Goal: Navigation & Orientation: Find specific page/section

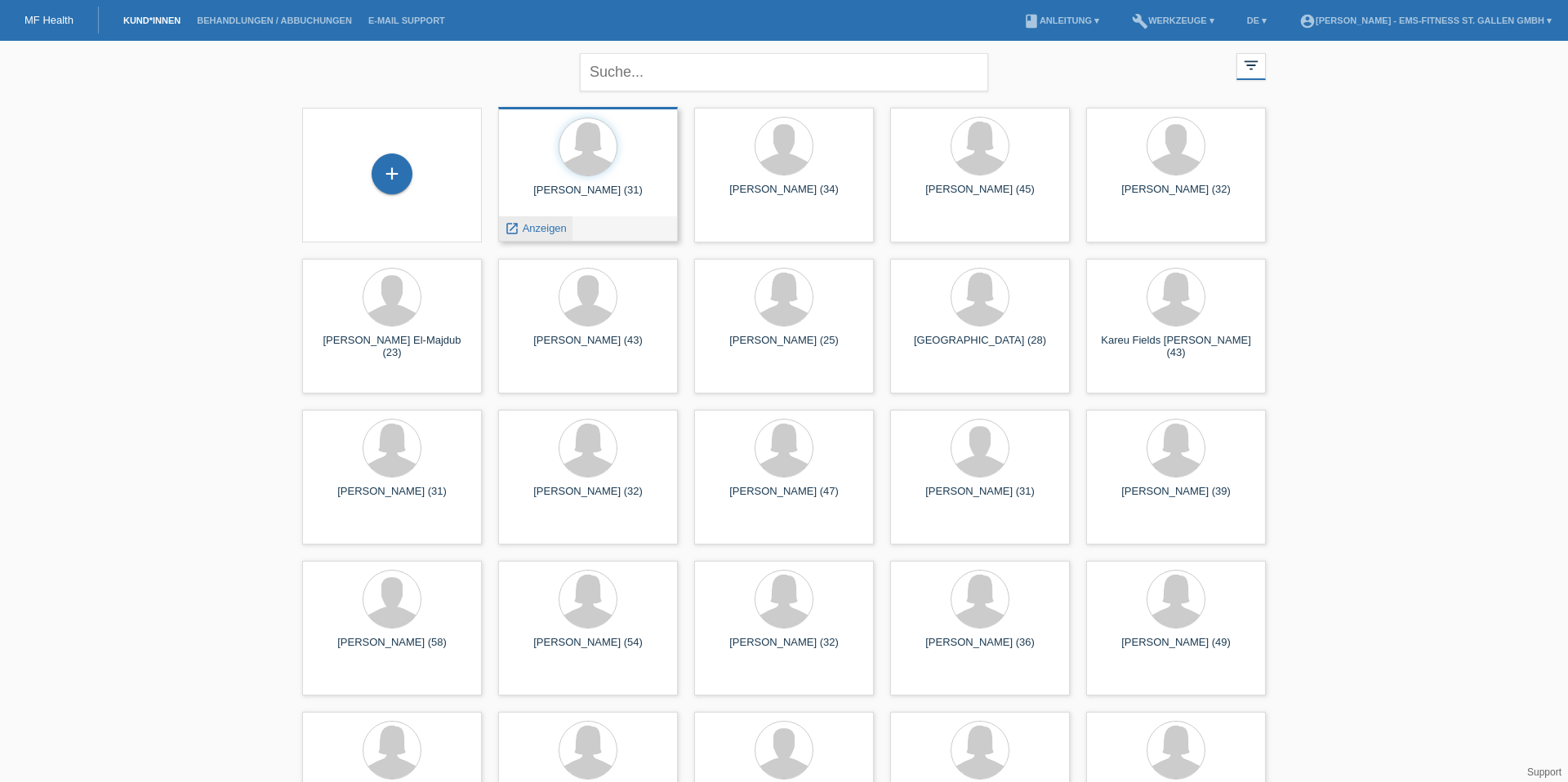
click at [534, 232] on span "Anzeigen" at bounding box center [544, 228] width 44 height 12
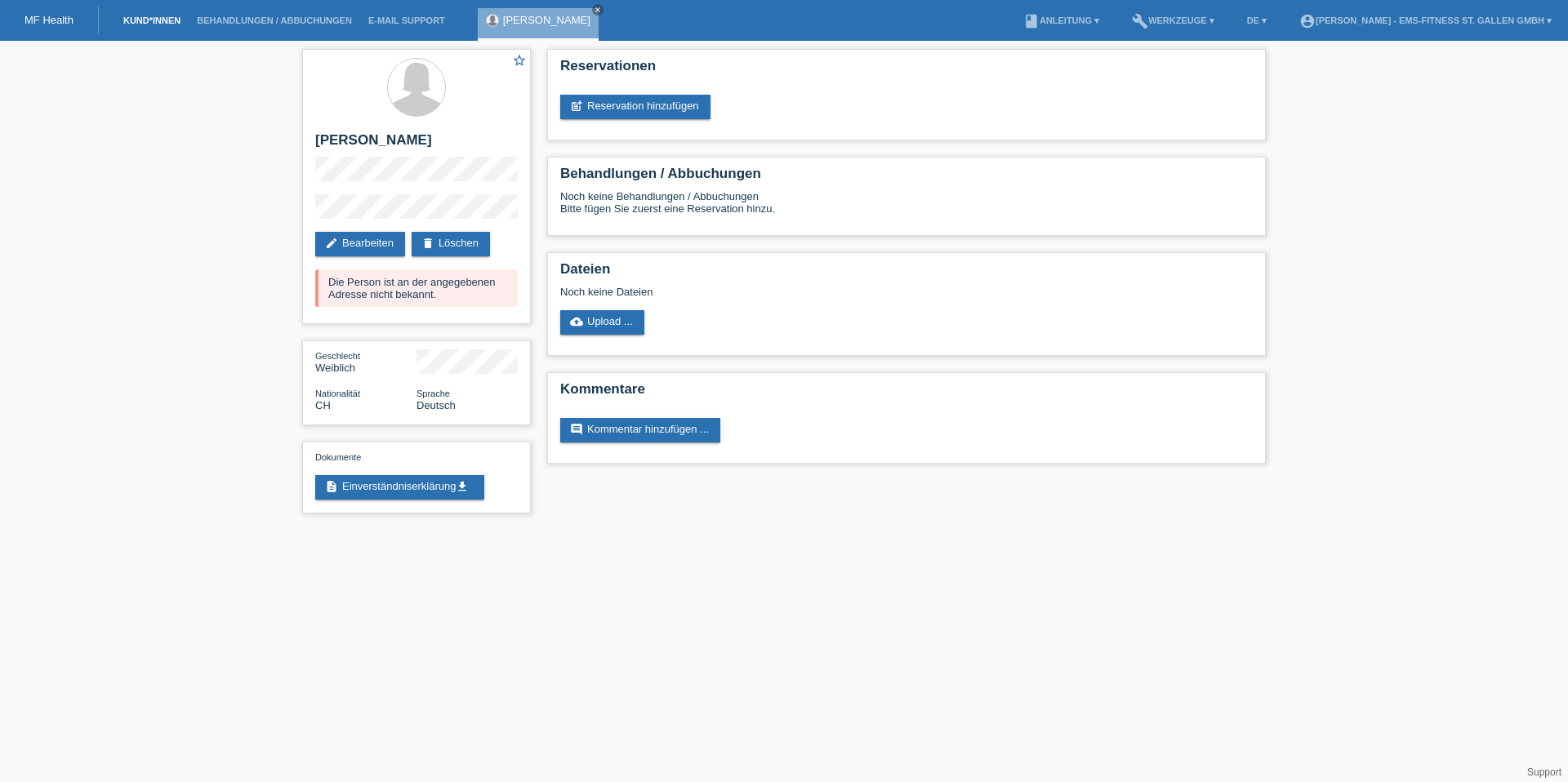
click at [168, 20] on link "Kund*innen" at bounding box center [152, 20] width 74 height 10
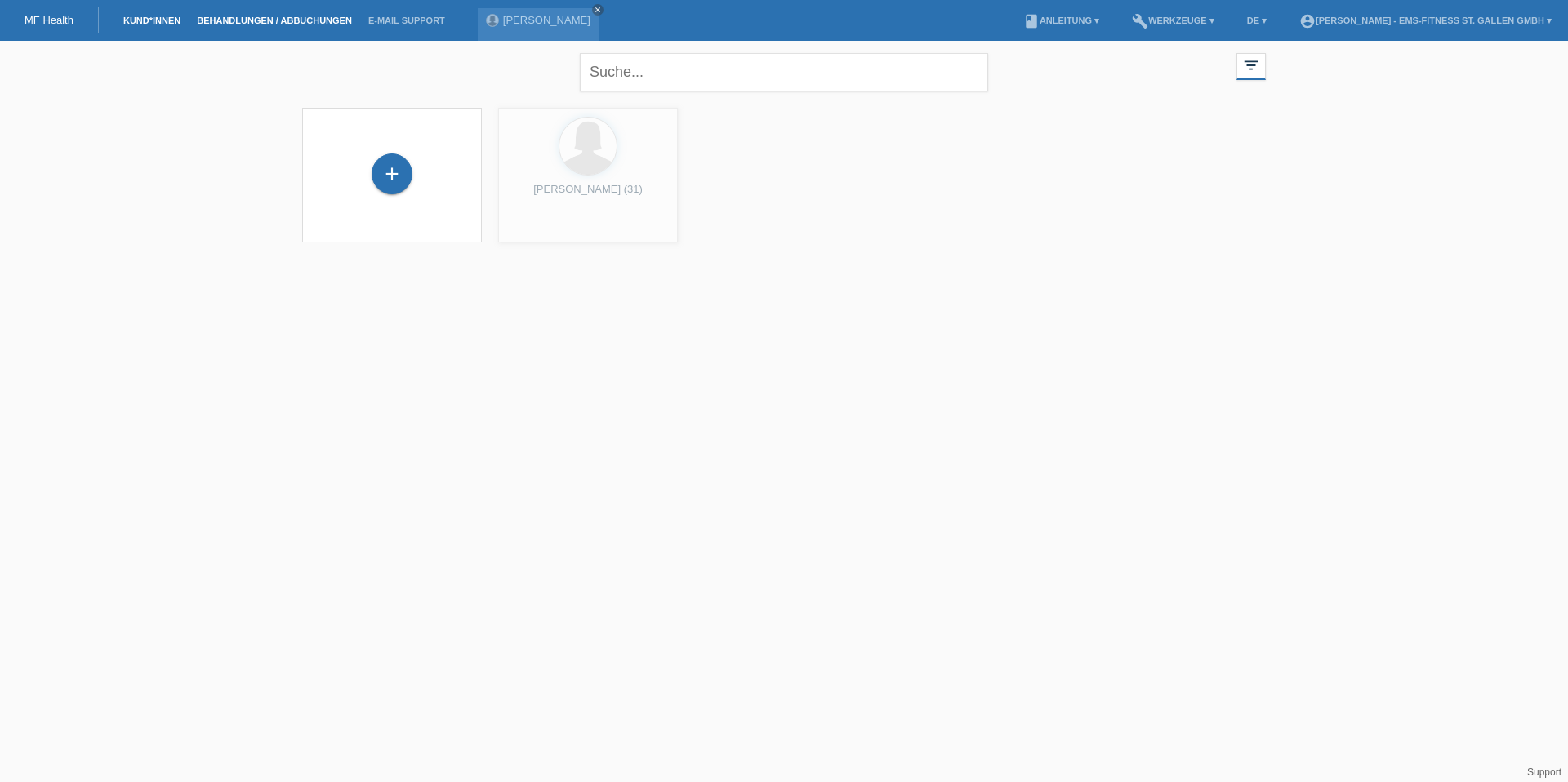
click at [229, 22] on link "Behandlungen / Abbuchungen" at bounding box center [275, 20] width 171 height 10
click at [1443, 23] on link "account_circle Adis Tairi - EMS-Fitness St. Gallen GmbH ▾" at bounding box center [1425, 20] width 269 height 10
